Goal: Information Seeking & Learning: Find specific page/section

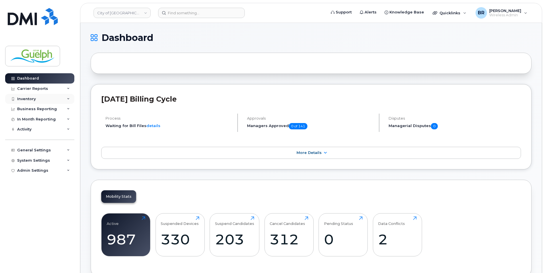
click at [35, 102] on div "Inventory" at bounding box center [39, 99] width 69 height 10
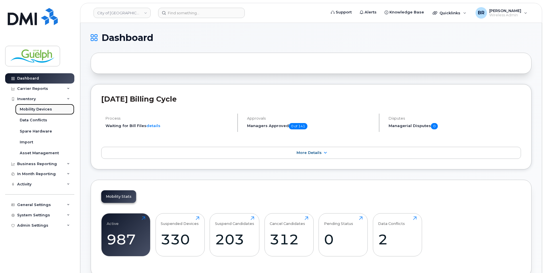
click at [48, 108] on div "Mobility Devices" at bounding box center [36, 109] width 32 height 5
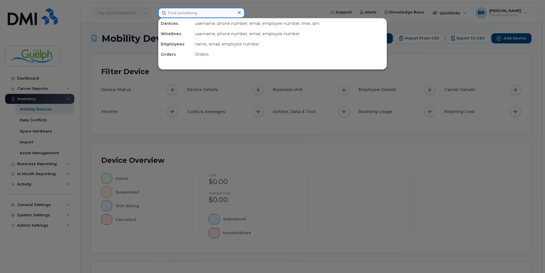
click at [214, 14] on input at bounding box center [201, 13] width 87 height 10
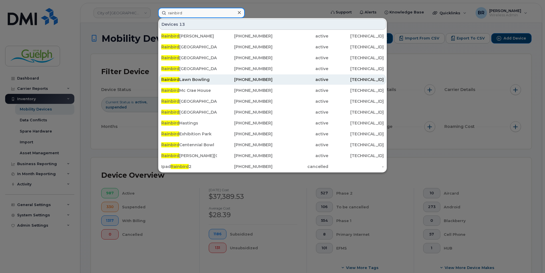
type input "rainbird"
click at [203, 79] on div "Rainbird Lawn Bowling" at bounding box center [189, 80] width 56 height 6
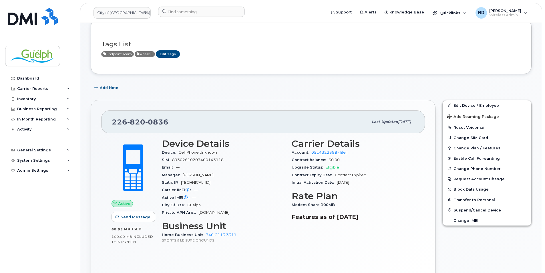
scroll to position [57, 0]
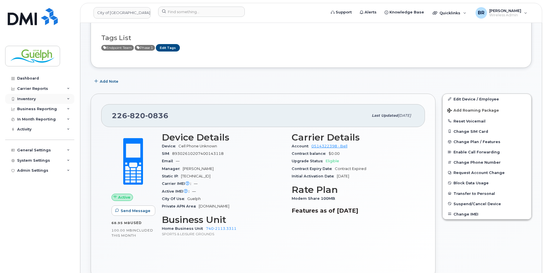
click at [33, 99] on div "Inventory" at bounding box center [26, 99] width 19 height 5
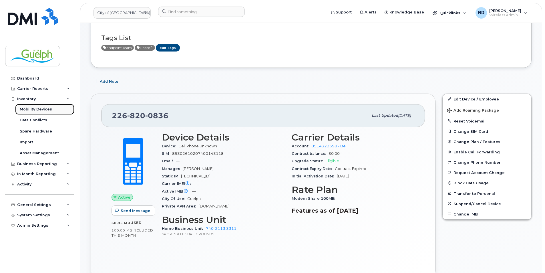
click at [37, 110] on div "Mobility Devices" at bounding box center [36, 109] width 32 height 5
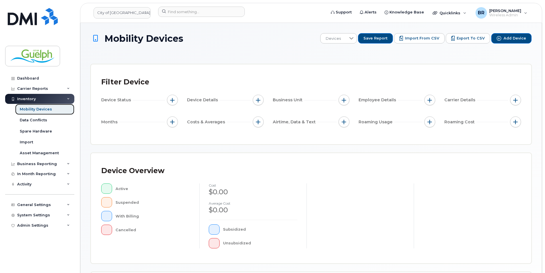
scroll to position [114, 0]
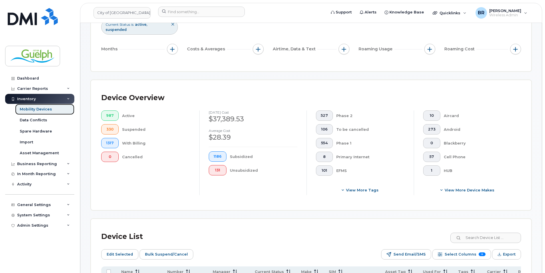
scroll to position [15, 0]
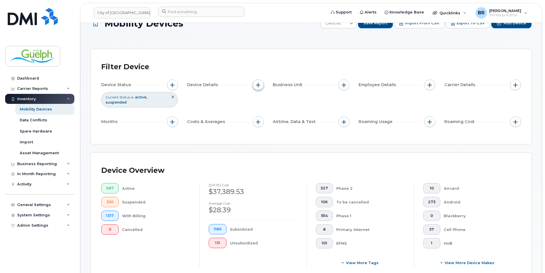
click at [253, 87] on button "button" at bounding box center [258, 84] width 11 height 11
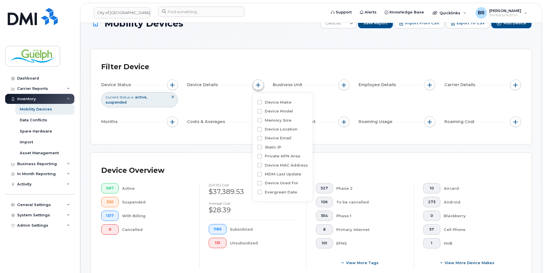
click at [253, 87] on button "button" at bounding box center [258, 84] width 11 height 11
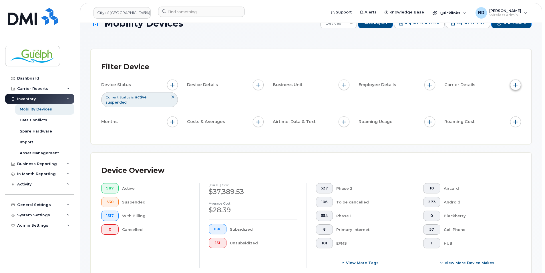
click at [516, 85] on span "button" at bounding box center [515, 85] width 5 height 5
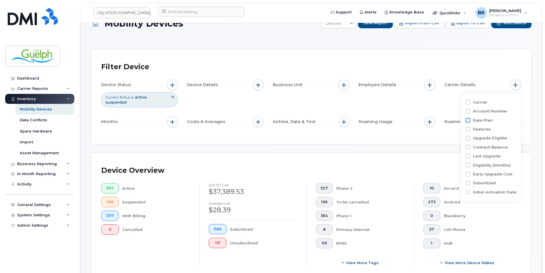
click at [467, 122] on input "Rate Plan" at bounding box center [467, 120] width 5 height 5
checkbox input "true"
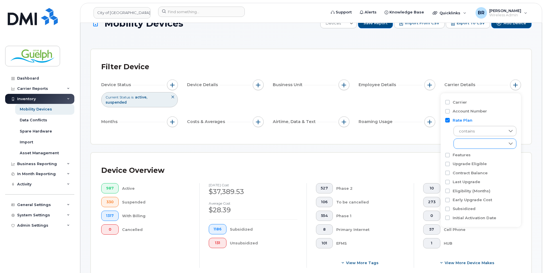
click at [512, 144] on icon at bounding box center [510, 143] width 5 height 5
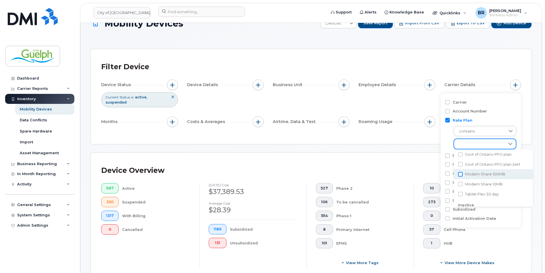
click at [461, 176] on input "Modem Share 100MB" at bounding box center [460, 174] width 5 height 5
checkbox input "true"
click at [462, 184] on input "Modem Share 10MB" at bounding box center [460, 184] width 5 height 5
checkbox input "true"
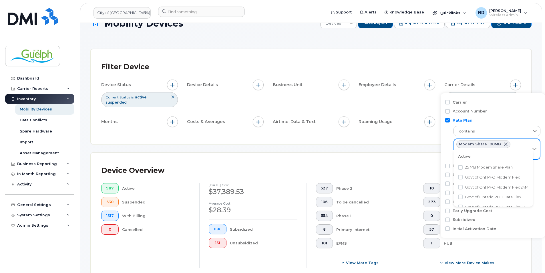
scroll to position [0, 0]
click at [486, 168] on span "25 MB Modem Share Plan" at bounding box center [489, 168] width 48 height 5
checkbox input "true"
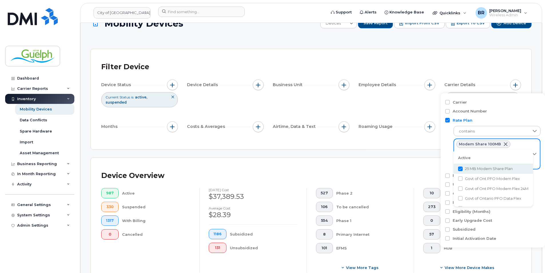
click at [526, 147] on div "Modem Share 100MB Modem Share 10MB 25 MB Modem Share Plan" at bounding box center [491, 154] width 75 height 30
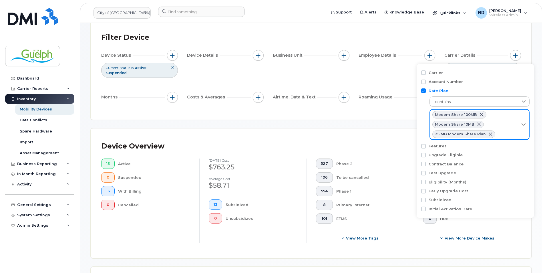
scroll to position [114, 0]
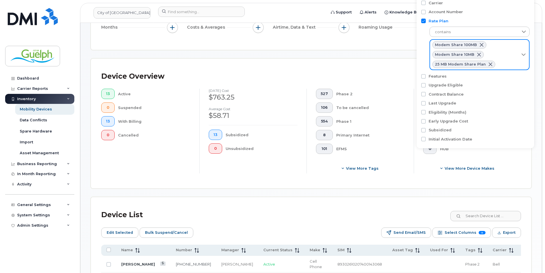
click at [526, 187] on div "Device Overview 13 Active 0 Suspended 13 With Billing 0 Cancelled [DATE] cost $…" at bounding box center [311, 124] width 440 height 130
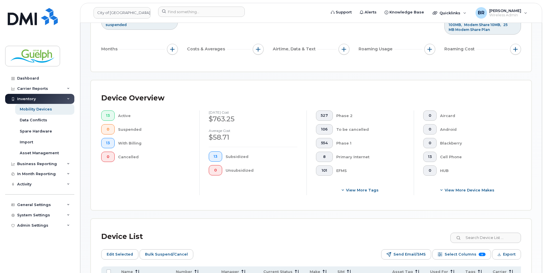
scroll to position [0, 0]
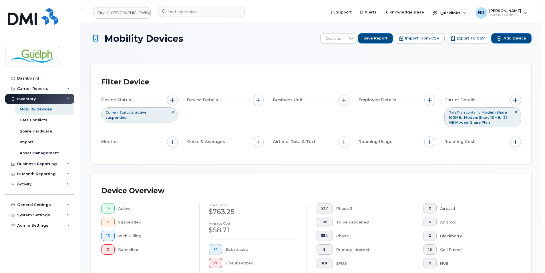
click at [516, 112] on icon at bounding box center [515, 111] width 3 height 3
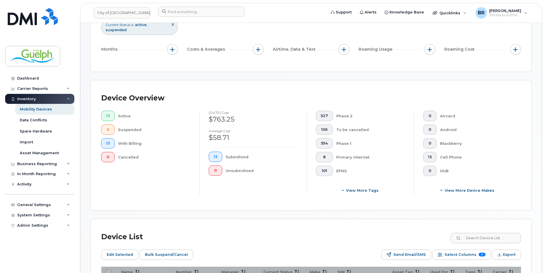
scroll to position [143, 0]
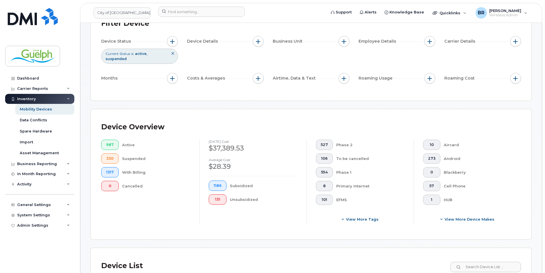
scroll to position [57, 0]
click at [507, 43] on div "Carrier Details" at bounding box center [482, 42] width 77 height 11
click at [517, 43] on span "button" at bounding box center [515, 43] width 5 height 5
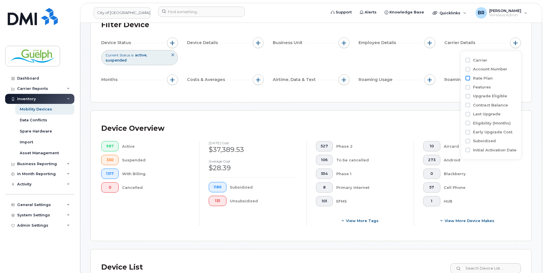
click at [469, 79] on input "Rate Plan" at bounding box center [467, 78] width 5 height 5
checkbox input "true"
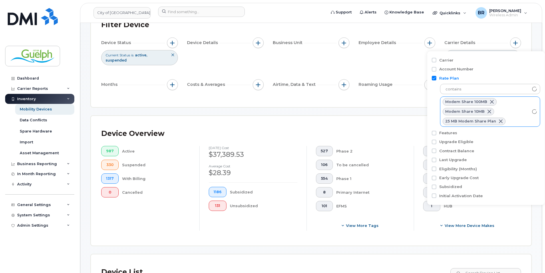
click at [491, 99] on div "Modem Share 100MB" at bounding box center [470, 101] width 54 height 7
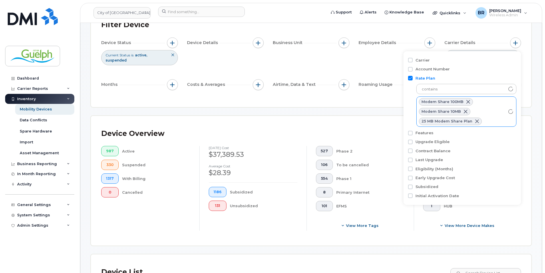
click at [467, 102] on span at bounding box center [468, 101] width 5 height 5
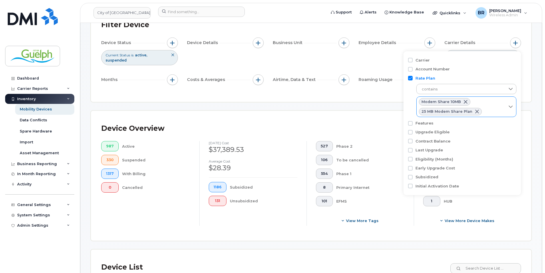
click at [465, 102] on span at bounding box center [465, 101] width 5 height 5
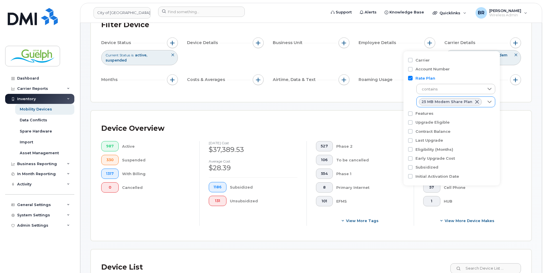
click at [475, 102] on span at bounding box center [477, 101] width 5 height 5
click at [440, 104] on div "empty" at bounding box center [442, 102] width 51 height 10
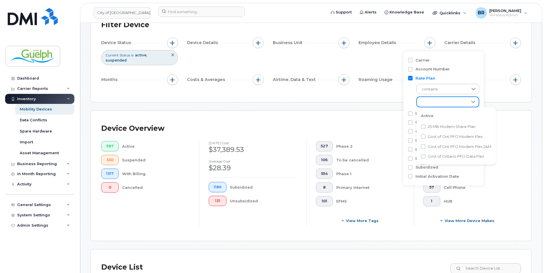
scroll to position [3, 23]
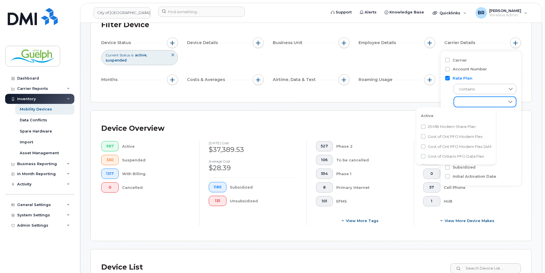
click at [481, 104] on div "empty" at bounding box center [479, 102] width 51 height 10
click at [462, 127] on input "25 MB Modem Share Plan" at bounding box center [460, 126] width 5 height 5
checkbox input "true"
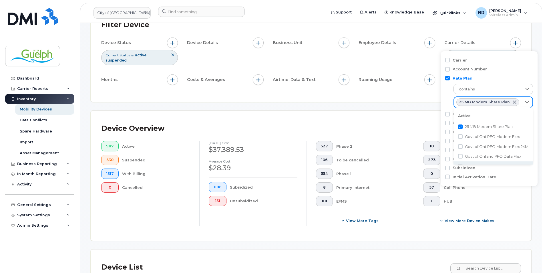
scroll to position [7, 0]
click at [521, 217] on div "10 Aircard 273 Android 0 Blackberry 57 Cell Phone 1 HUB View More Device Makes" at bounding box center [467, 183] width 107 height 85
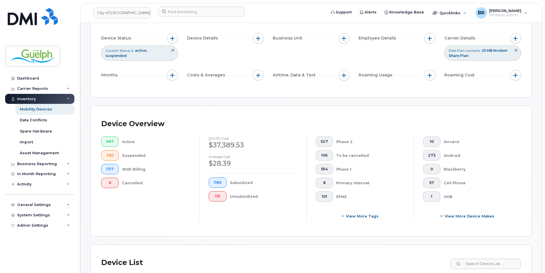
scroll to position [200, 0]
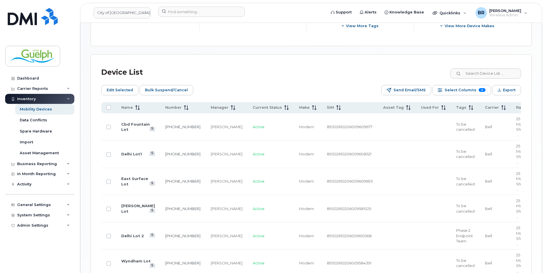
scroll to position [251, 0]
click at [469, 89] on span "Select Columns" at bounding box center [461, 90] width 32 height 9
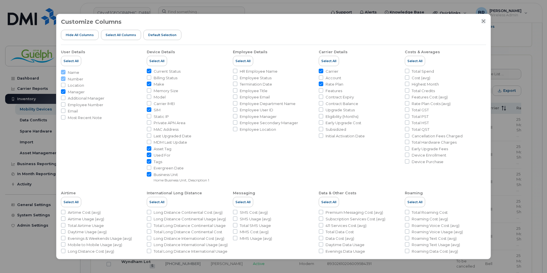
click at [485, 20] on icon "Close" at bounding box center [483, 21] width 5 height 5
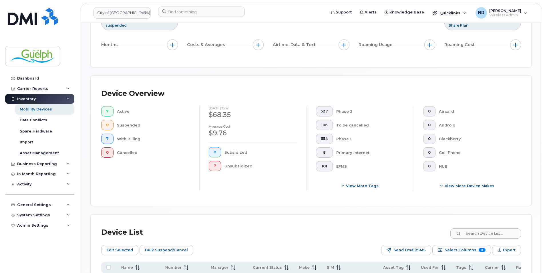
scroll to position [23, 0]
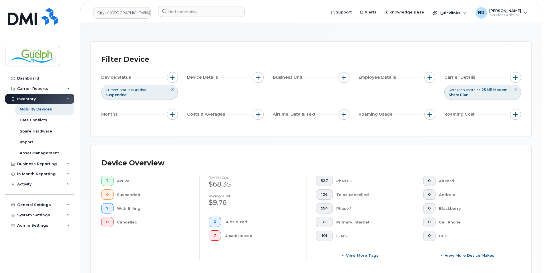
click at [474, 88] on span "contains" at bounding box center [473, 89] width 14 height 5
click at [514, 91] on icon at bounding box center [515, 89] width 3 height 3
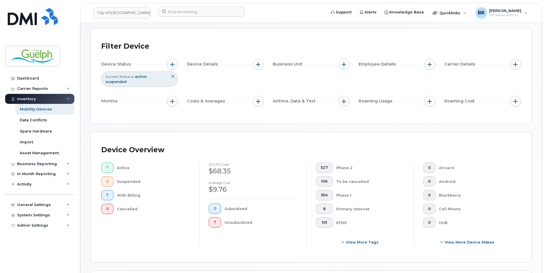
scroll to position [0, 0]
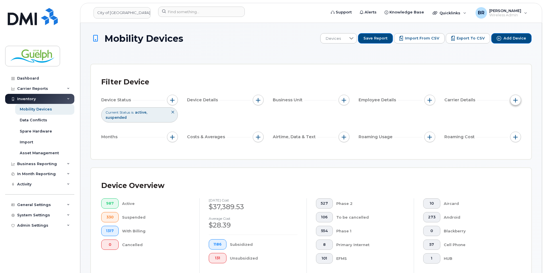
click at [515, 104] on button "button" at bounding box center [515, 100] width 11 height 11
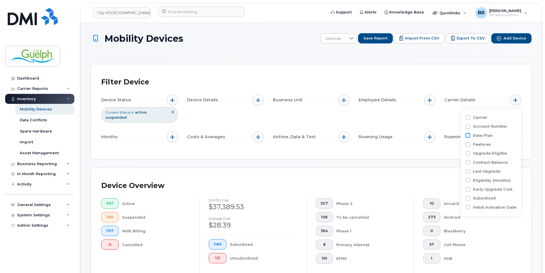
click at [469, 135] on input "Rate Plan" at bounding box center [467, 135] width 5 height 5
checkbox input "true"
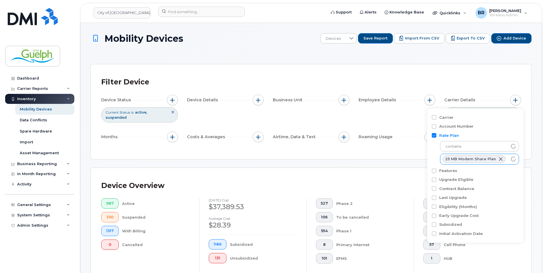
click at [498, 158] on span at bounding box center [500, 159] width 5 height 5
click at [497, 158] on icon at bounding box center [497, 158] width 5 height 5
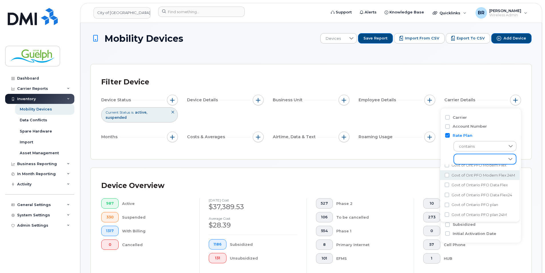
scroll to position [57, 0]
click at [491, 194] on span "Modem Share 100MB" at bounding box center [471, 195] width 40 height 5
checkbox input "true"
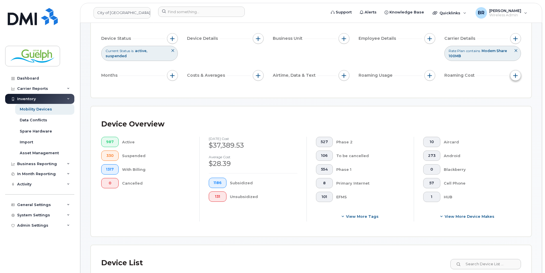
scroll to position [172, 0]
